Goal: Information Seeking & Learning: Understand process/instructions

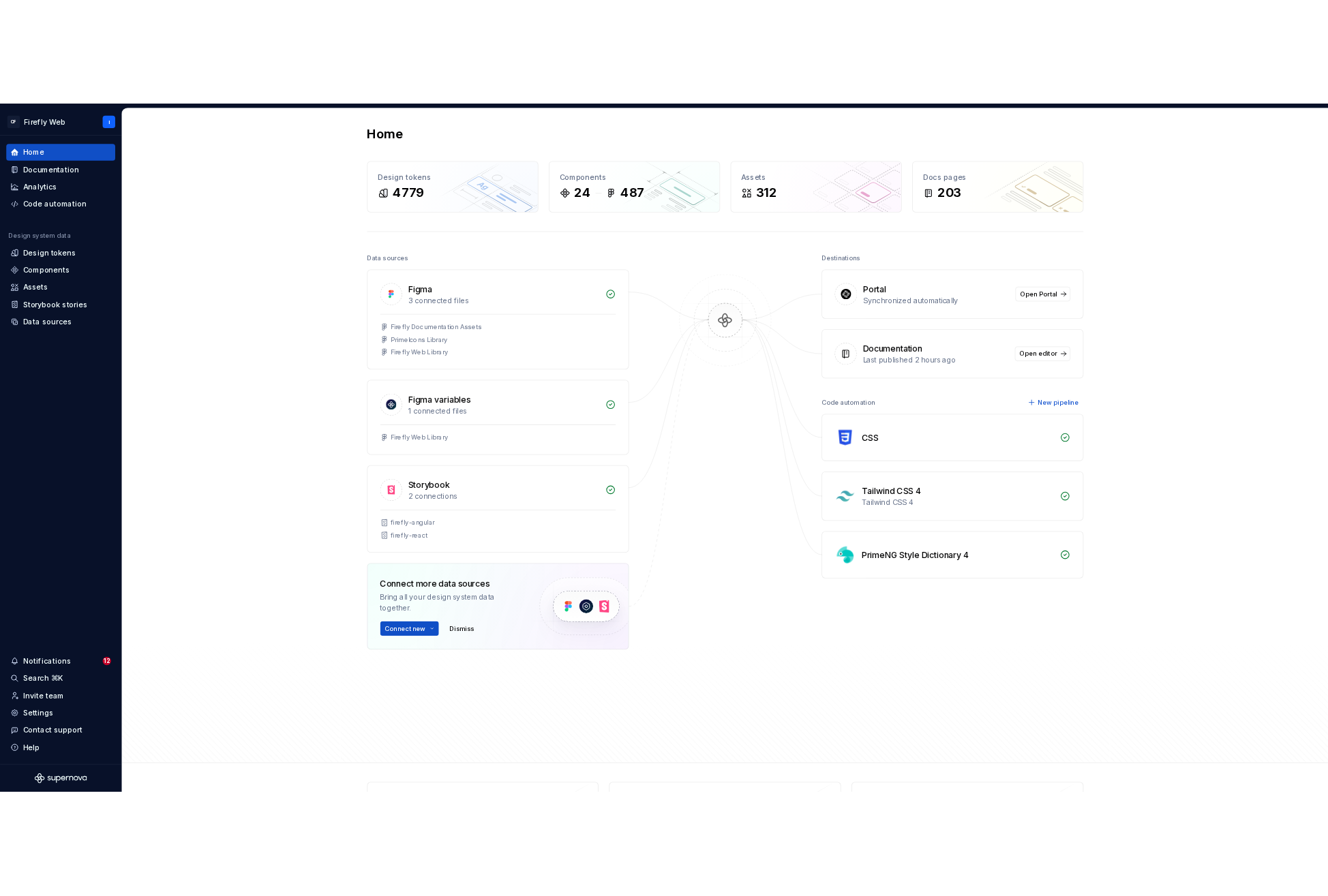
scroll to position [3, 0]
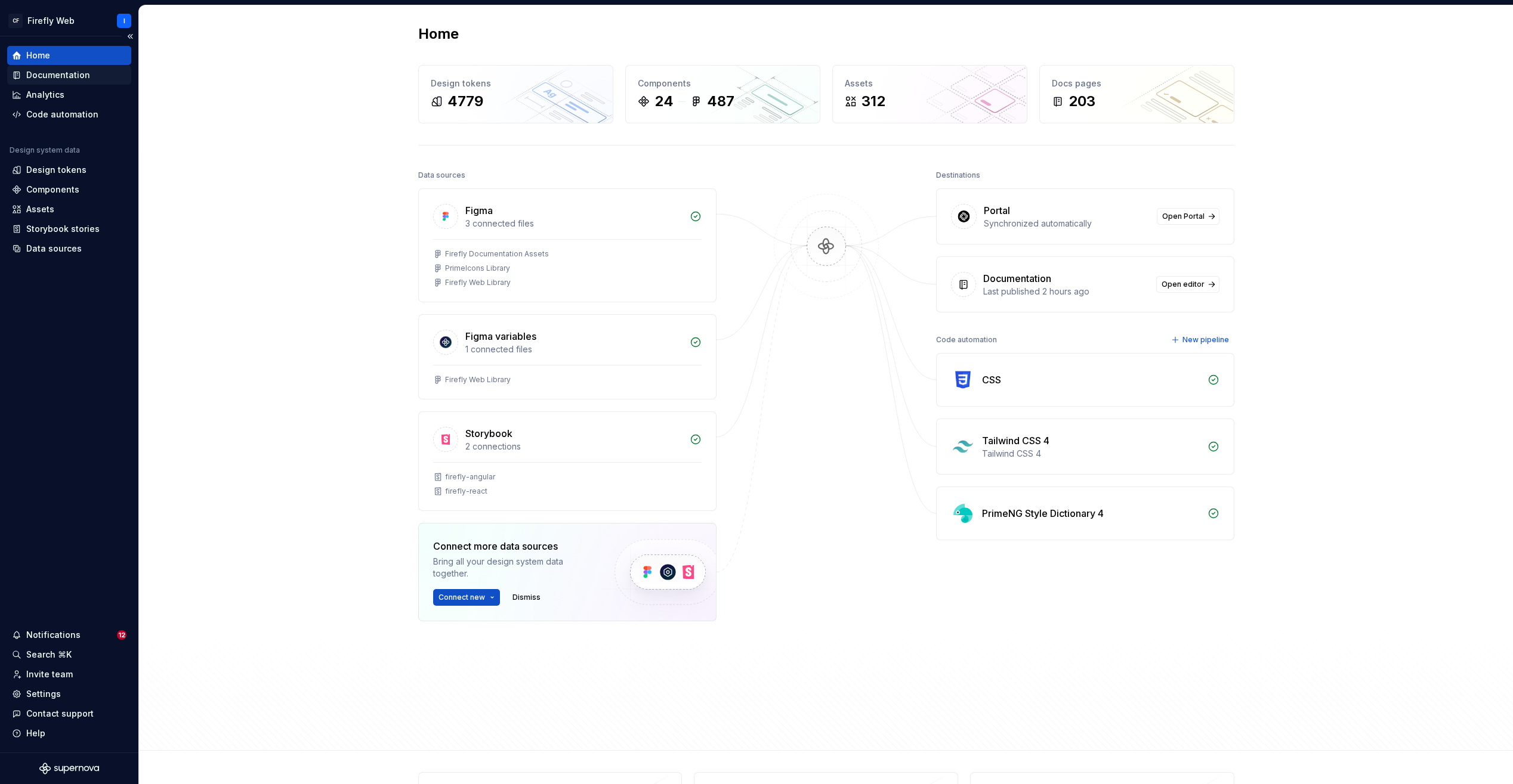
click at [79, 79] on div "Documentation" at bounding box center [58, 75] width 64 height 12
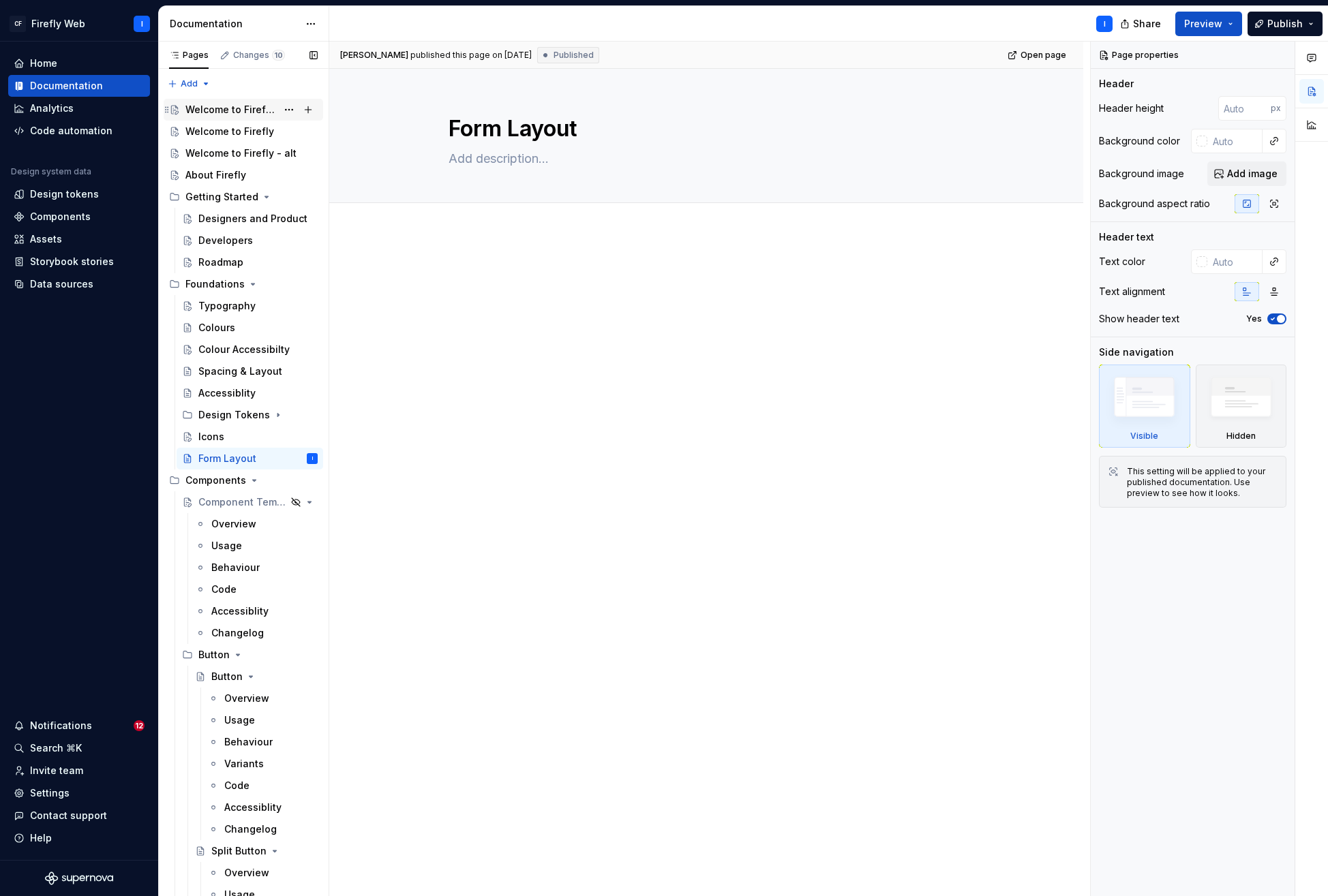
click at [232, 115] on div "Welcome to Firefly 2.0" at bounding box center [231, 110] width 91 height 14
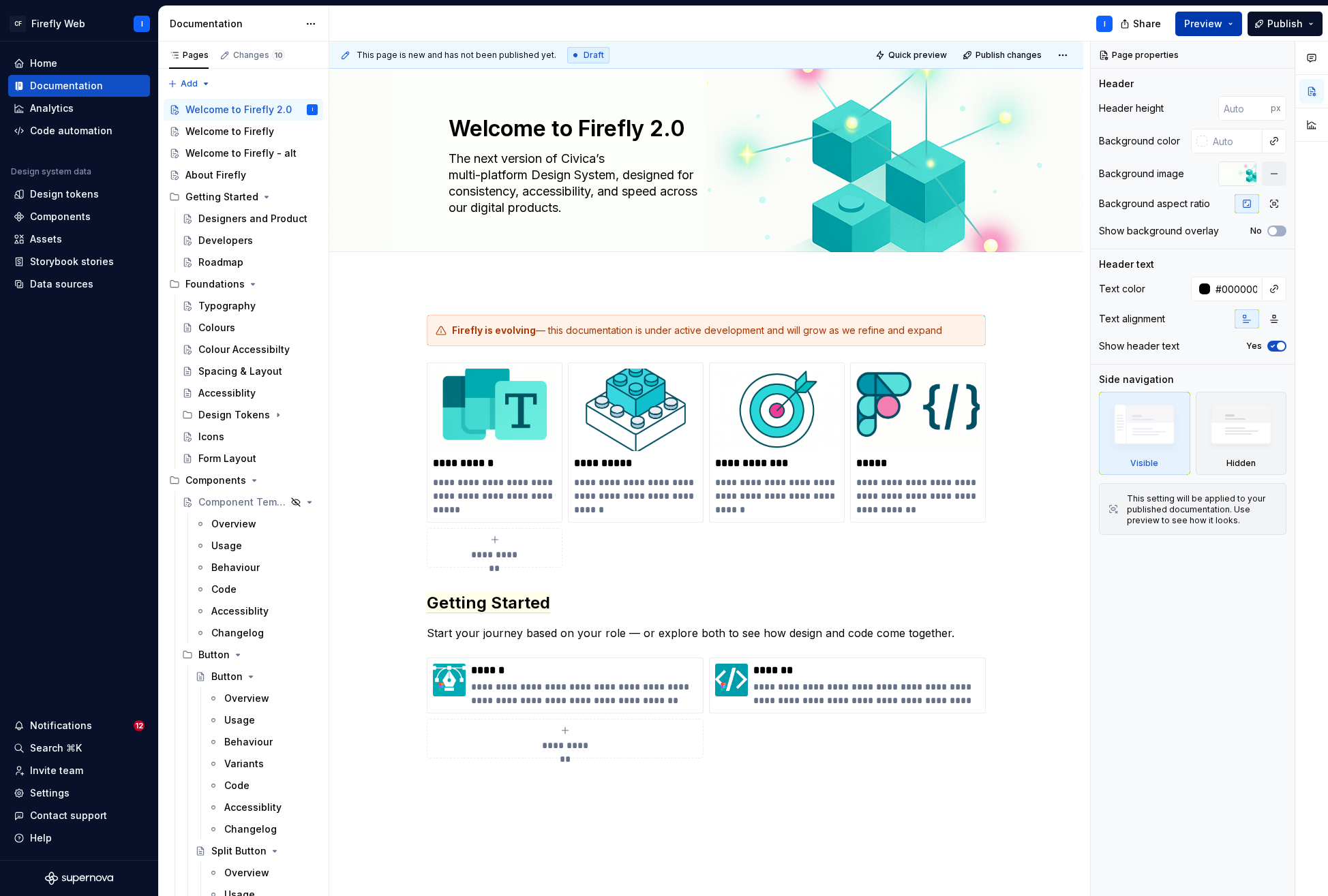
click at [1231, 26] on button "Preview" at bounding box center [1207, 24] width 67 height 25
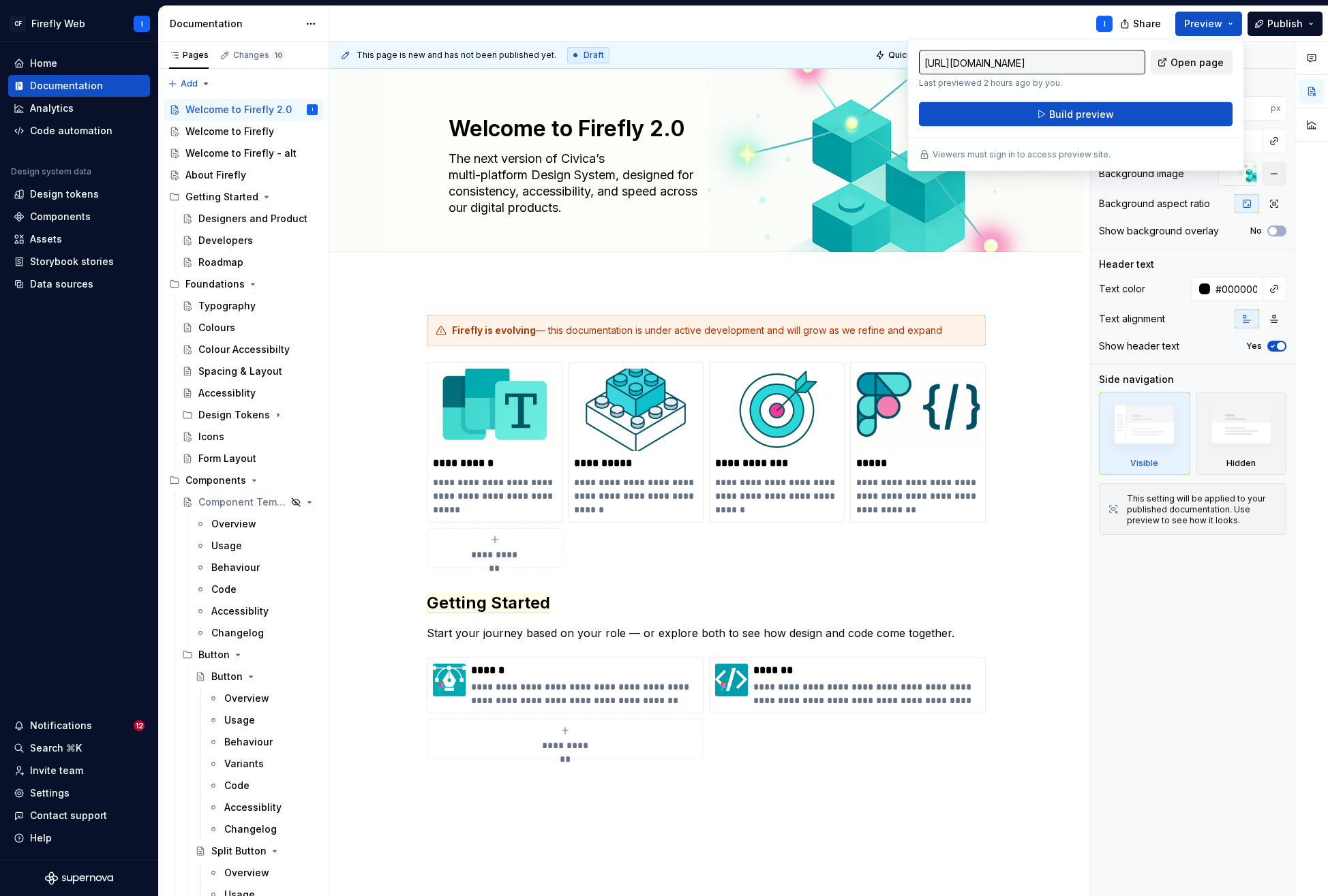
click at [1179, 65] on span "Open page" at bounding box center [1196, 62] width 53 height 14
type textarea "*"
